Goal: Find specific page/section: Find specific page/section

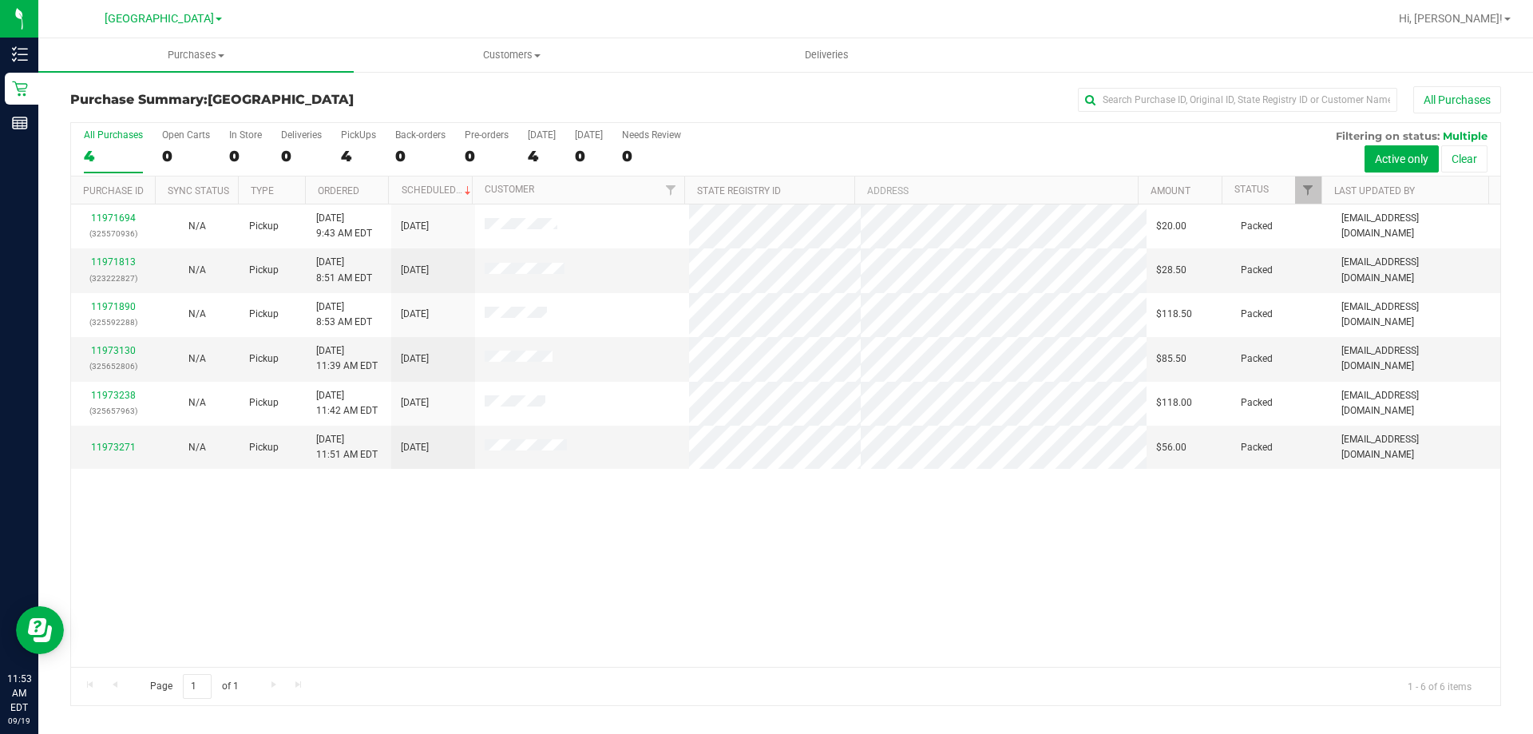
click at [608, 577] on div "11971694 (325570936) N/A Pickup [DATE] 9:43 AM EDT 9/19/2025 $20.00 Packed [EMA…" at bounding box center [785, 435] width 1429 height 462
click at [513, 52] on span "Customers" at bounding box center [512, 55] width 314 height 14
click at [464, 92] on span "All customers" at bounding box center [411, 96] width 115 height 14
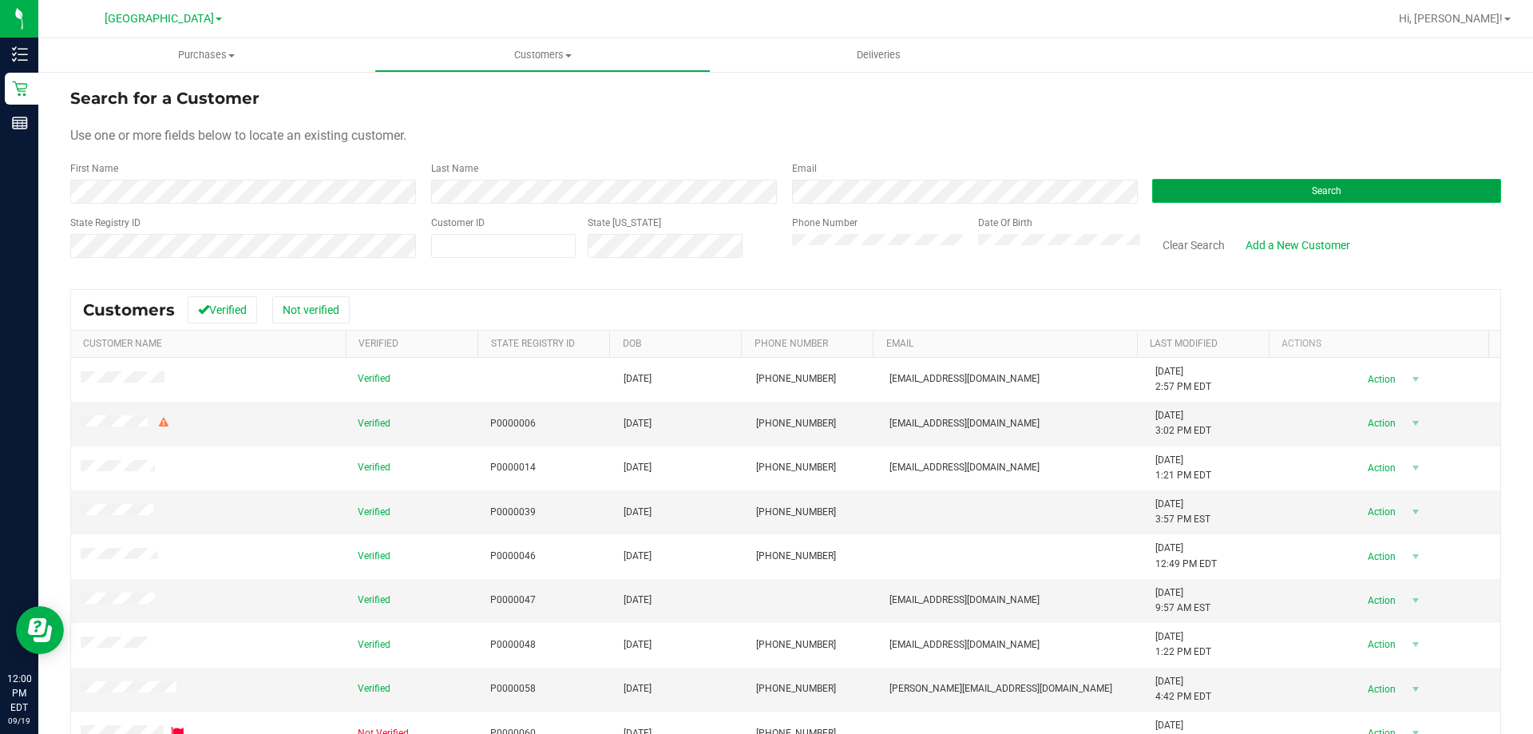
click at [1277, 188] on button "Search" at bounding box center [1326, 191] width 349 height 24
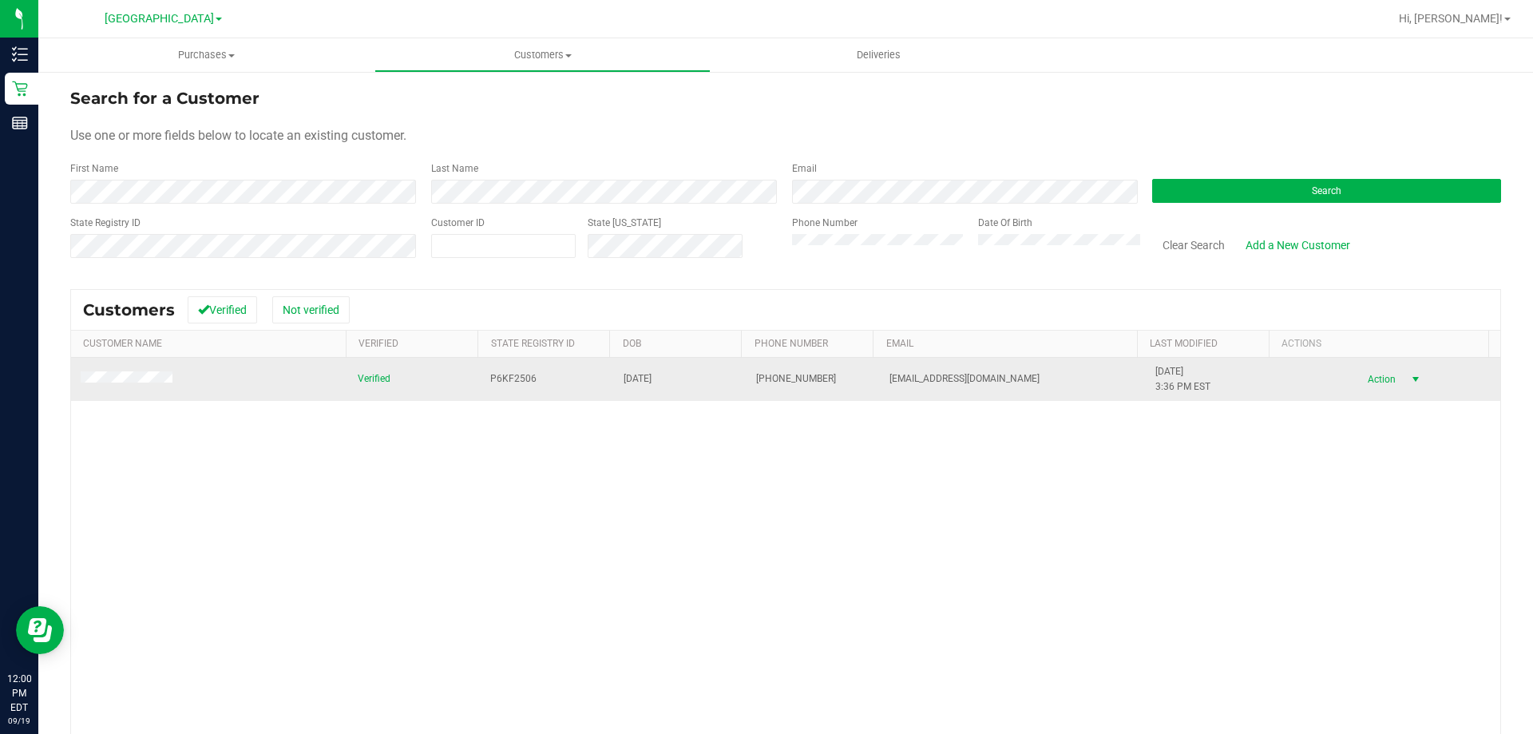
click at [1409, 375] on span "select" at bounding box center [1415, 379] width 13 height 13
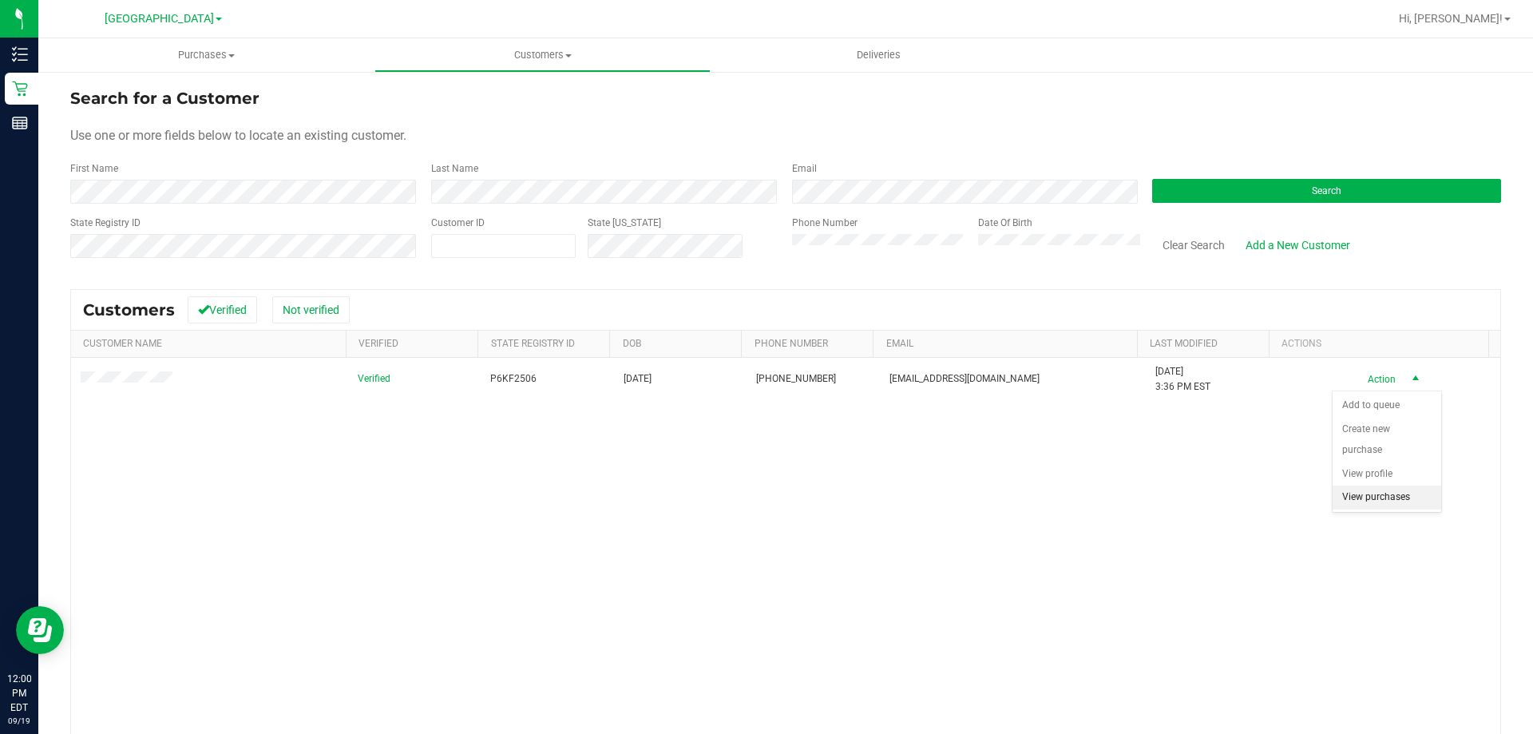
click at [1376, 497] on li "View purchases" at bounding box center [1387, 498] width 109 height 24
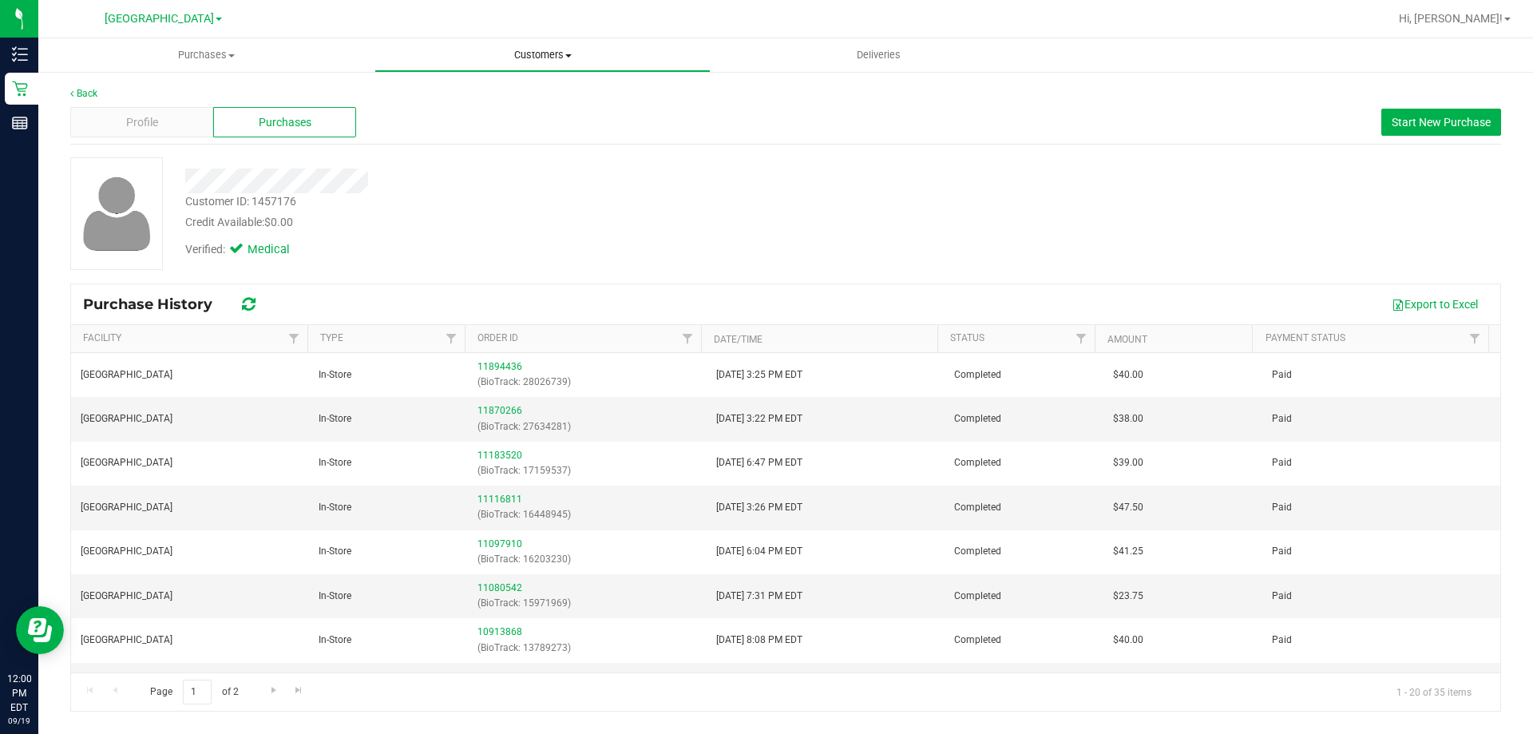
click at [556, 49] on span "Customers" at bounding box center [542, 55] width 335 height 14
click at [492, 93] on li "All customers" at bounding box center [543, 96] width 336 height 19
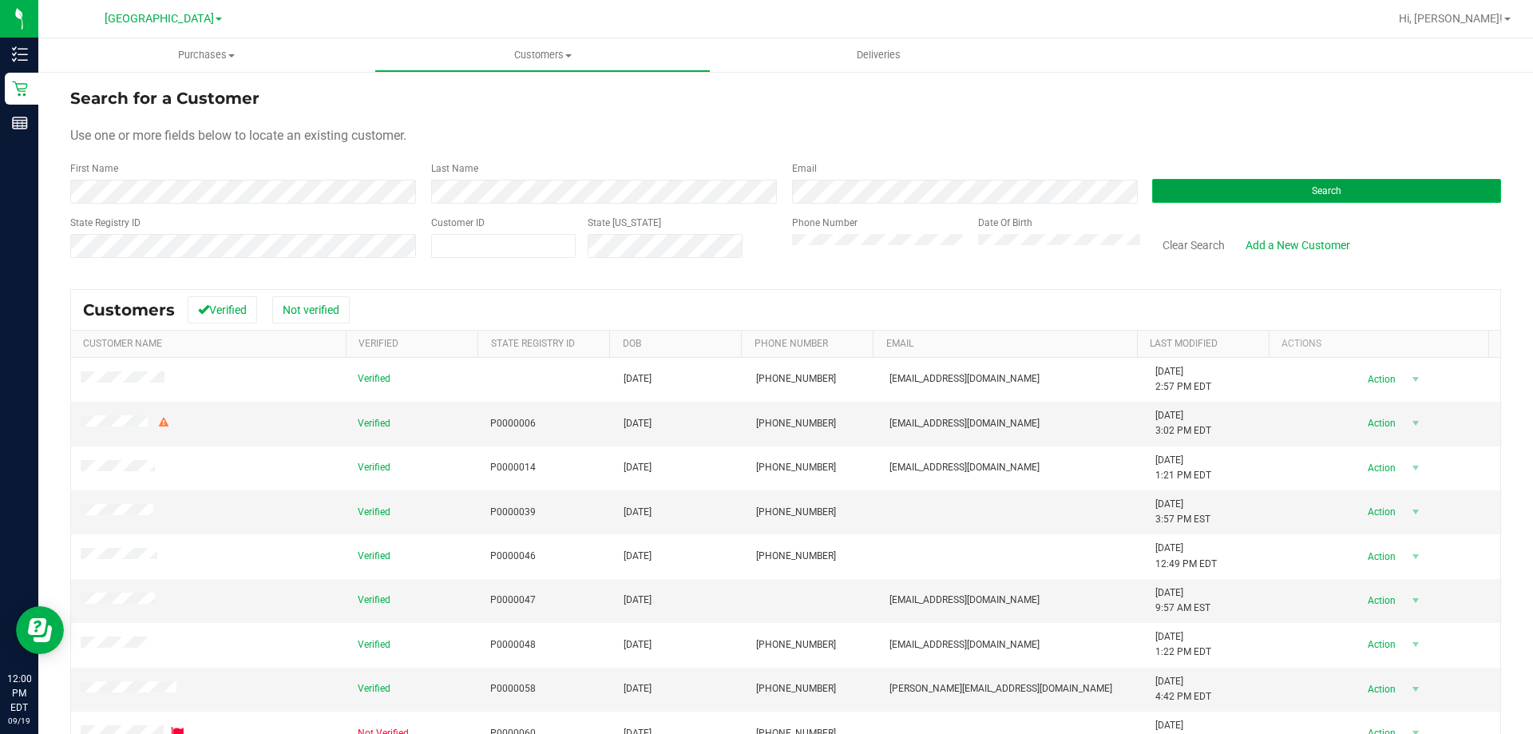
click at [1267, 192] on button "Search" at bounding box center [1326, 191] width 349 height 24
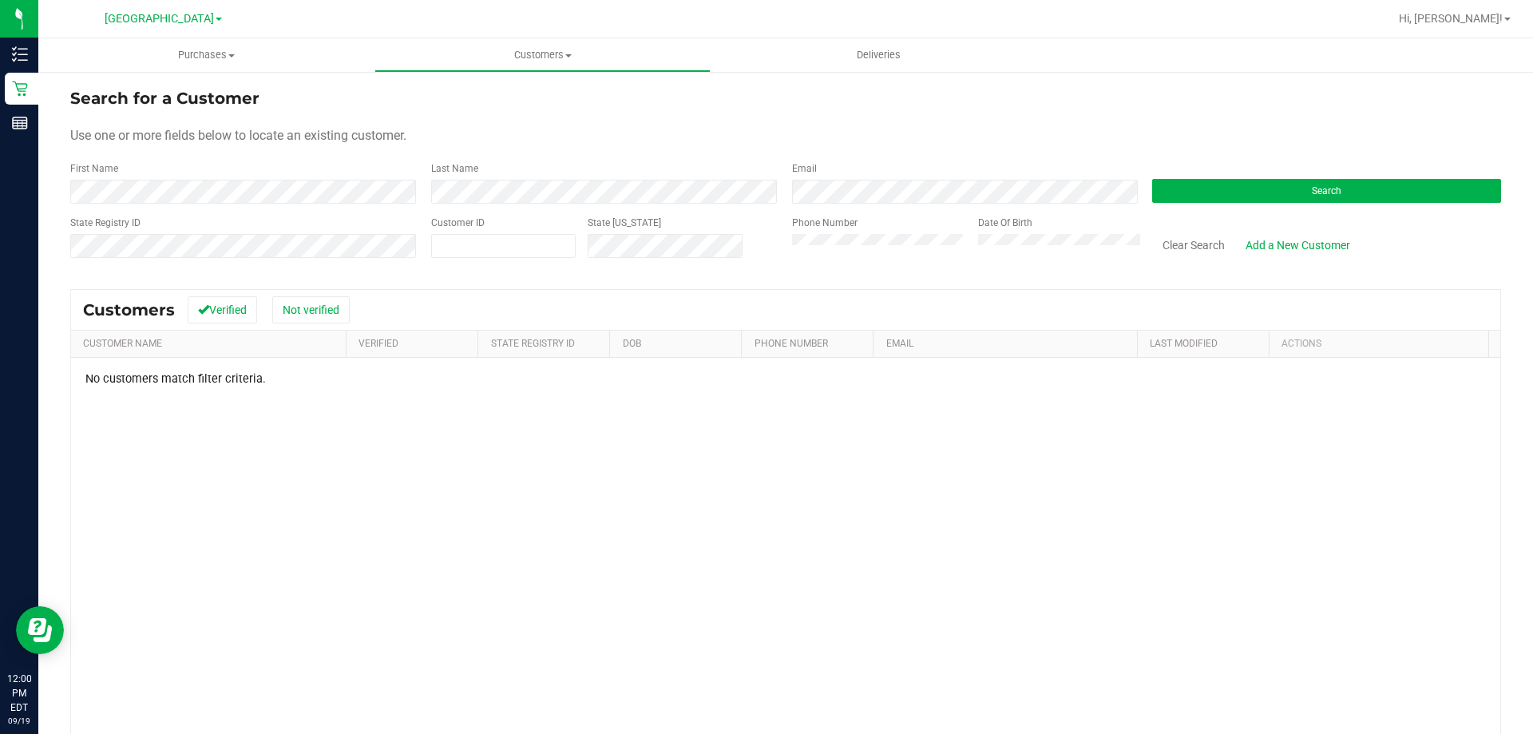
click at [534, 224] on div "Customer ID" at bounding box center [503, 244] width 145 height 57
click at [533, 175] on div "Last Name" at bounding box center [599, 182] width 361 height 42
click at [541, 178] on div "Last Name" at bounding box center [599, 182] width 361 height 42
click at [1358, 193] on button "Search" at bounding box center [1326, 191] width 349 height 24
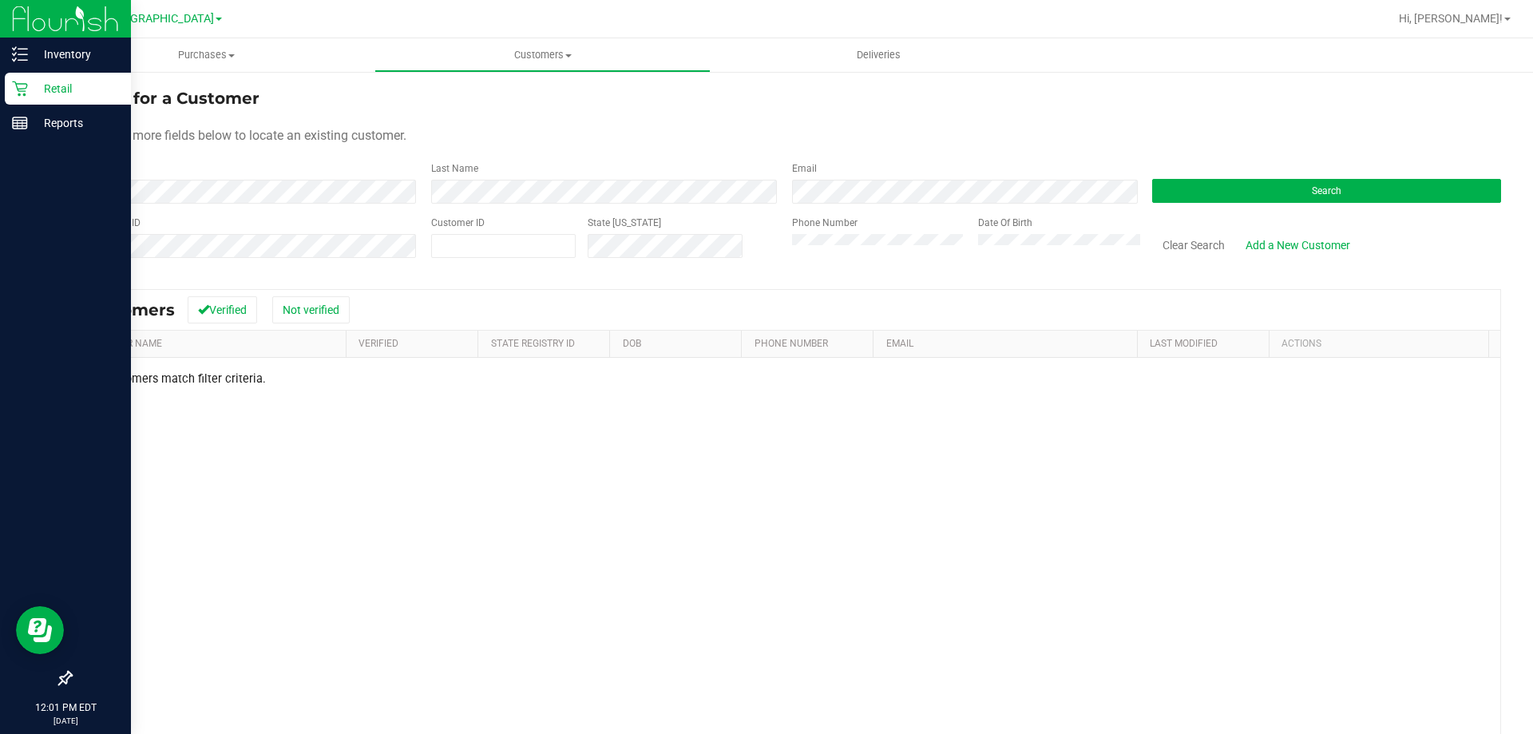
click at [27, 89] on icon at bounding box center [20, 89] width 16 height 16
